Goal: Information Seeking & Learning: Learn about a topic

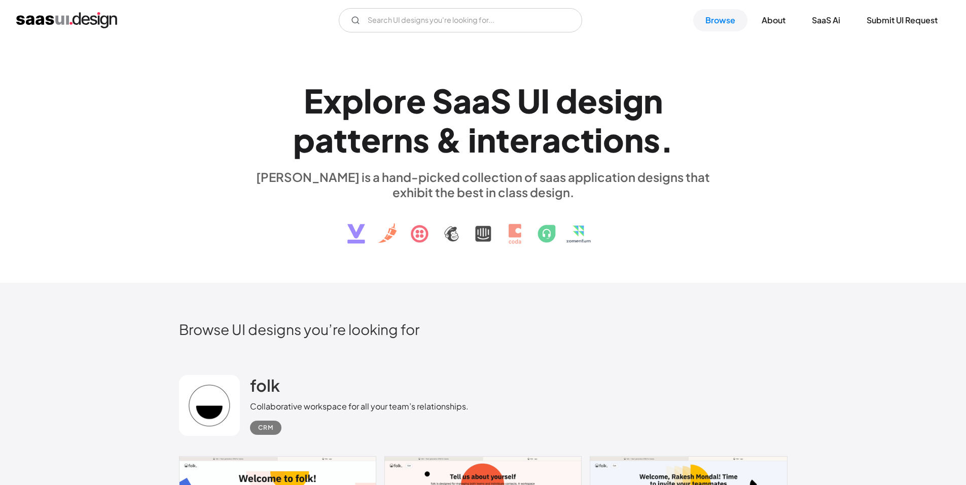
click at [453, 236] on img at bounding box center [482, 226] width 307 height 53
click at [410, 23] on input "Email Form" at bounding box center [460, 20] width 243 height 24
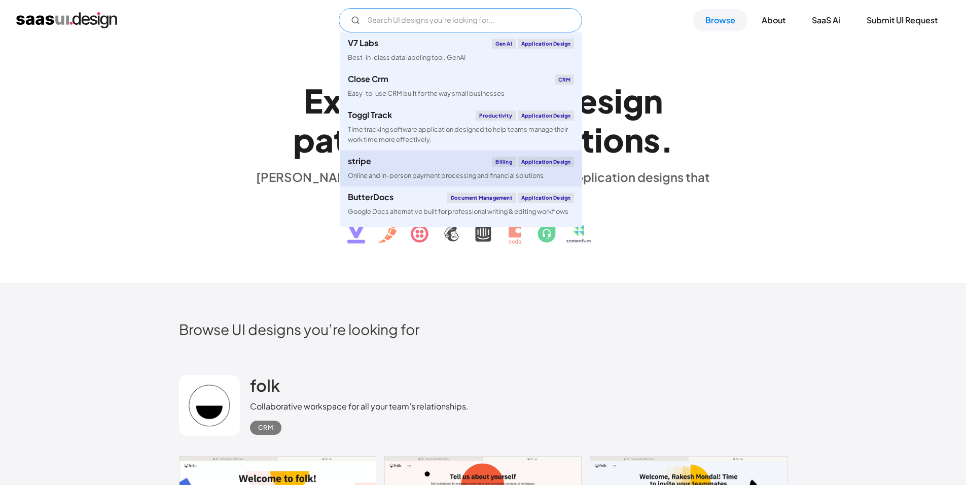
click at [422, 186] on link "stripe Billing Application Design Online and in-person payment processing and f…" at bounding box center [461, 169] width 242 height 36
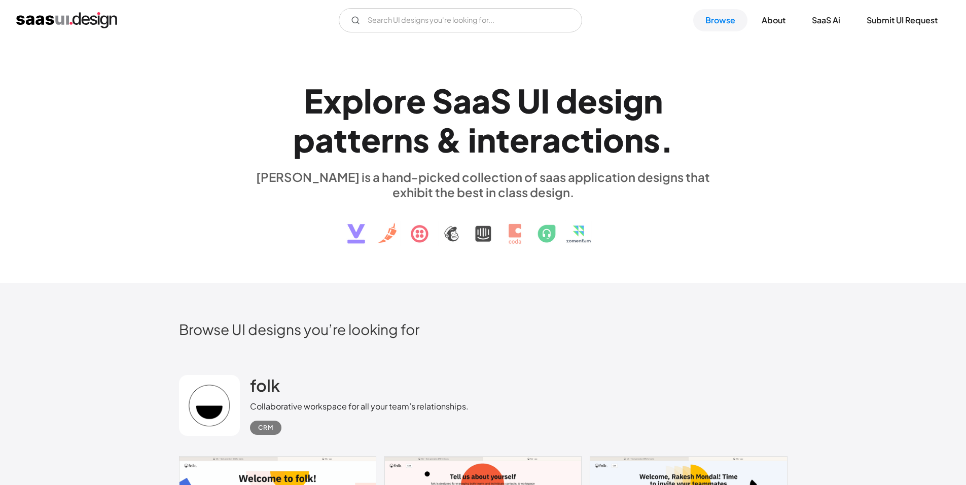
click at [661, 231] on div "E x p l o r e S a a S U I d e s i g n p a t t e r n s & i n t e r a c t i o n s…" at bounding box center [483, 161] width 466 height 181
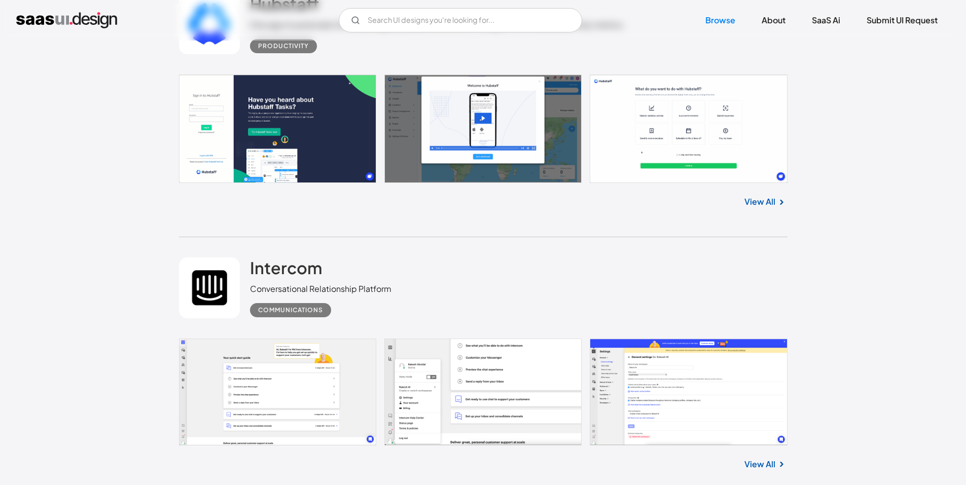
scroll to position [7401, 0]
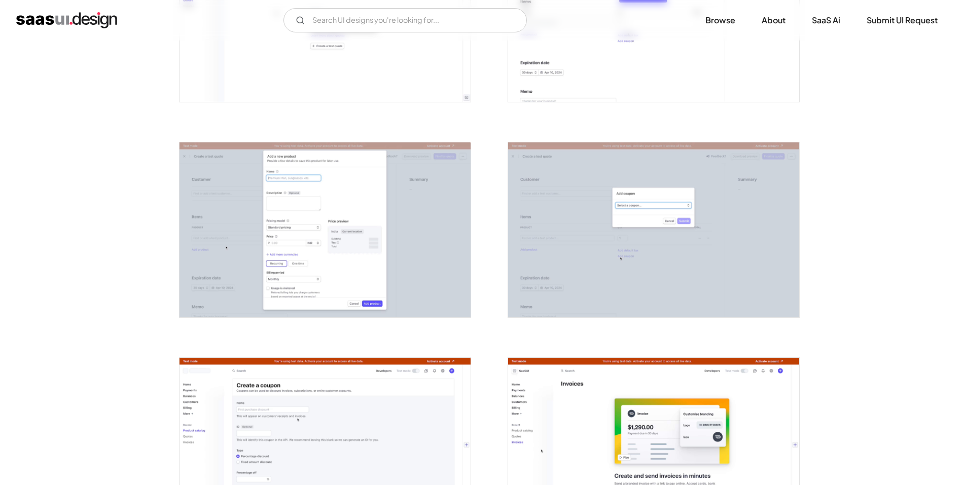
scroll to position [1622, 0]
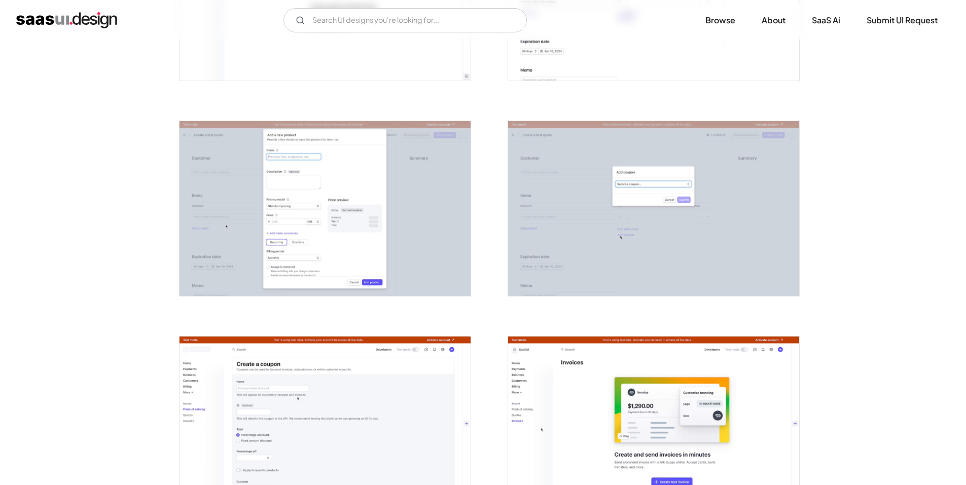
click at [367, 201] on img "open lightbox" at bounding box center [324, 208] width 291 height 174
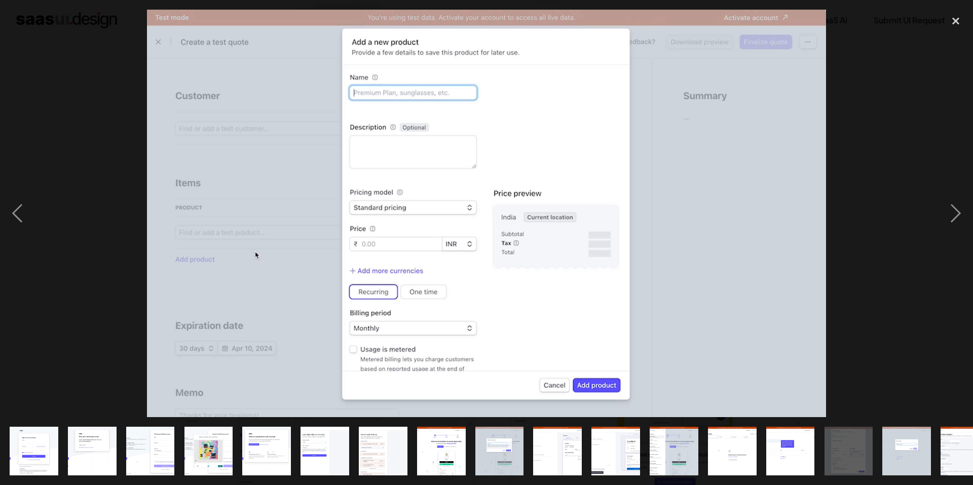
drag, startPoint x: 472, startPoint y: 132, endPoint x: 351, endPoint y: 466, distance: 355.2
click at [351, 480] on div at bounding box center [486, 242] width 973 height 485
drag, startPoint x: 408, startPoint y: 341, endPoint x: 301, endPoint y: 486, distance: 180.2
click at [949, 20] on div "close lightbox" at bounding box center [956, 21] width 34 height 22
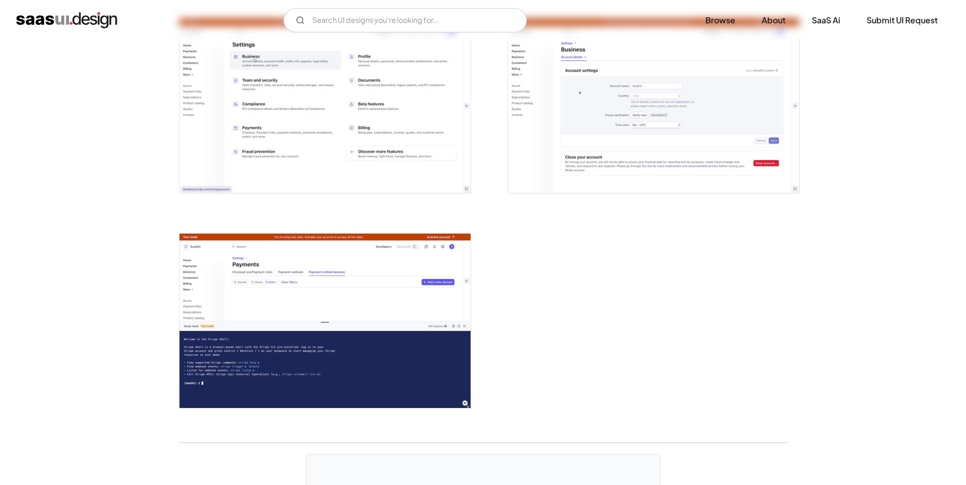
scroll to position [2876, 0]
